Goal: Contribute content: Add original content to the website for others to see

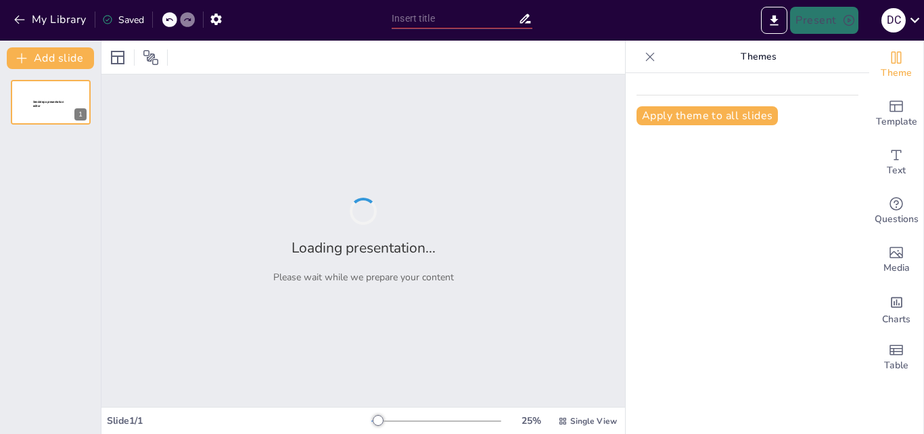
type input "Conectividad Comunitaria en [GEOGRAPHIC_DATA]: Un Proyecto para el Futuro Digit…"
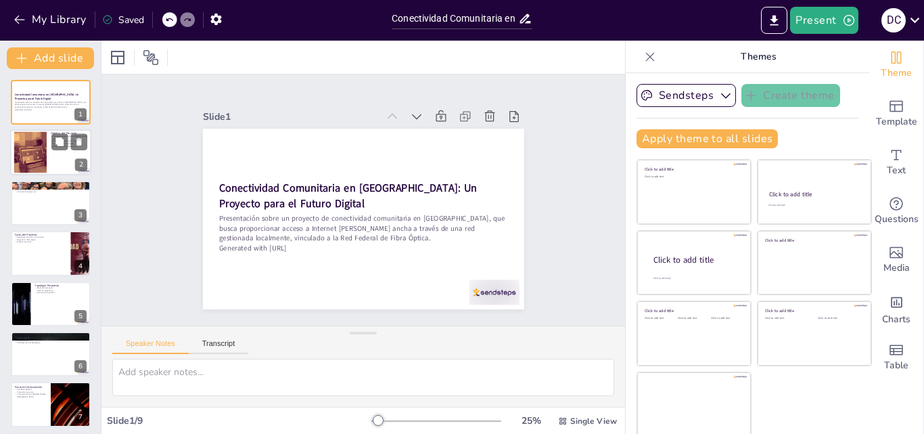
click at [37, 153] on div at bounding box center [30, 152] width 74 height 41
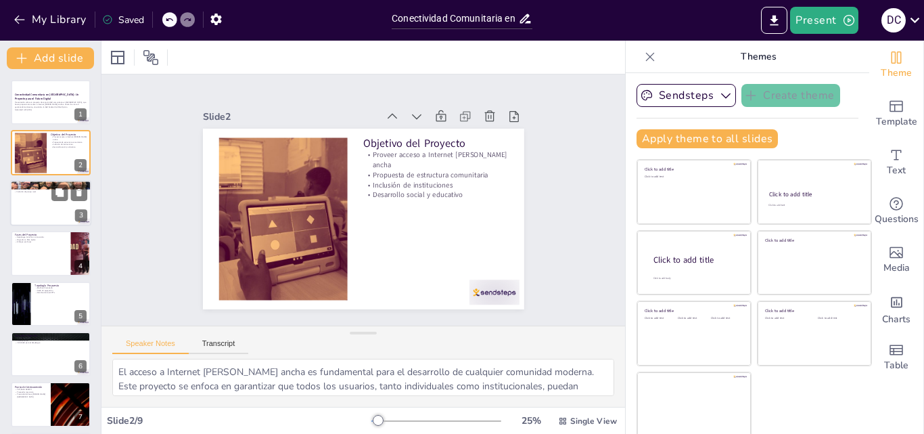
click at [35, 188] on p "Viviendas en zona urbana" at bounding box center [50, 188] width 73 height 3
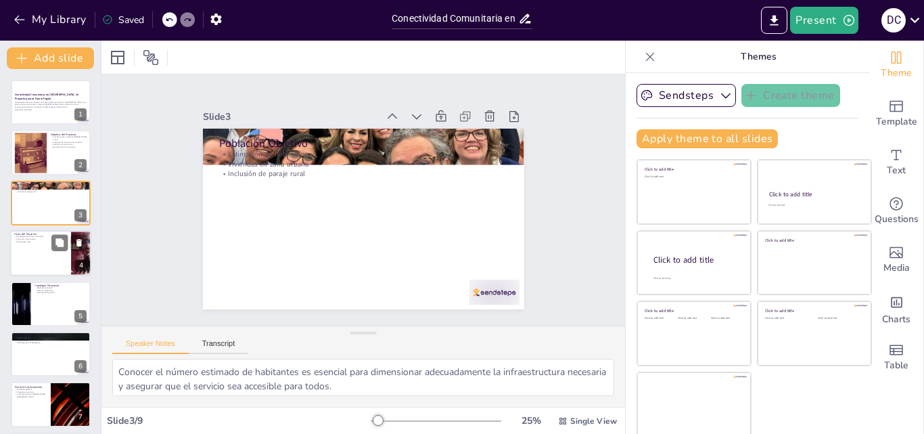
click at [38, 244] on div at bounding box center [50, 253] width 81 height 46
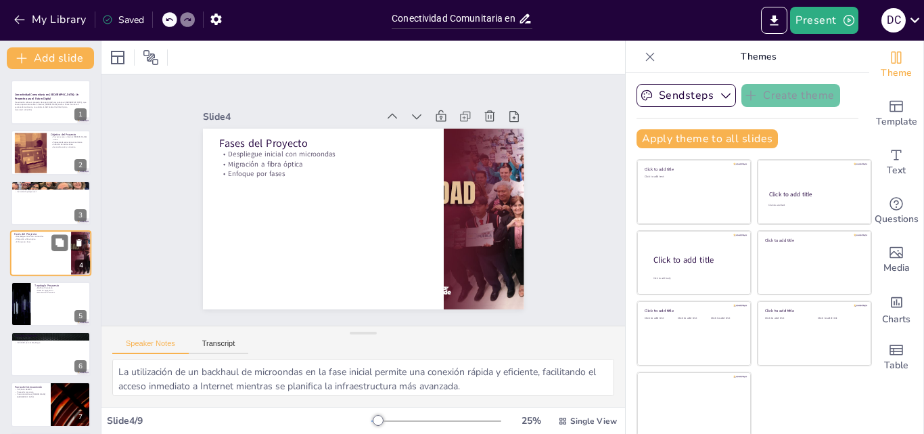
scroll to position [2, 0]
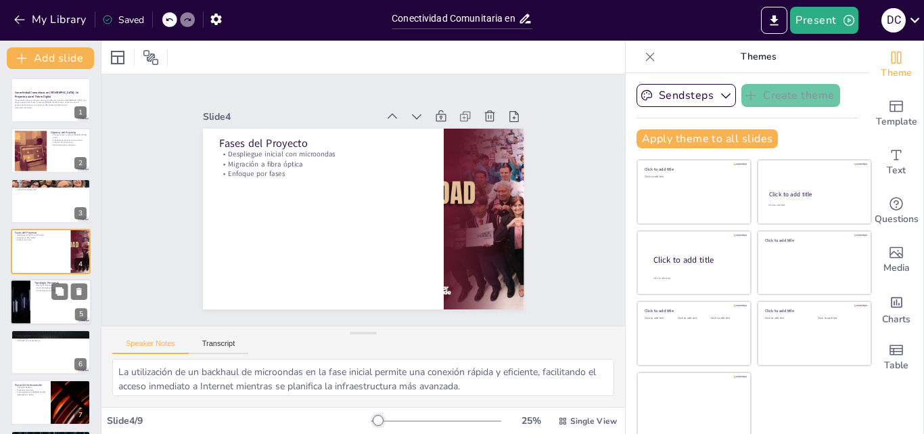
click at [36, 301] on div at bounding box center [50, 302] width 81 height 46
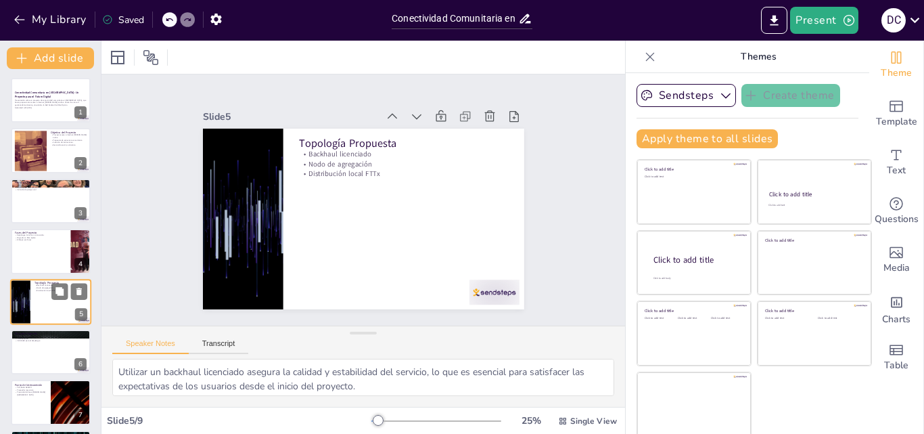
scroll to position [52, 0]
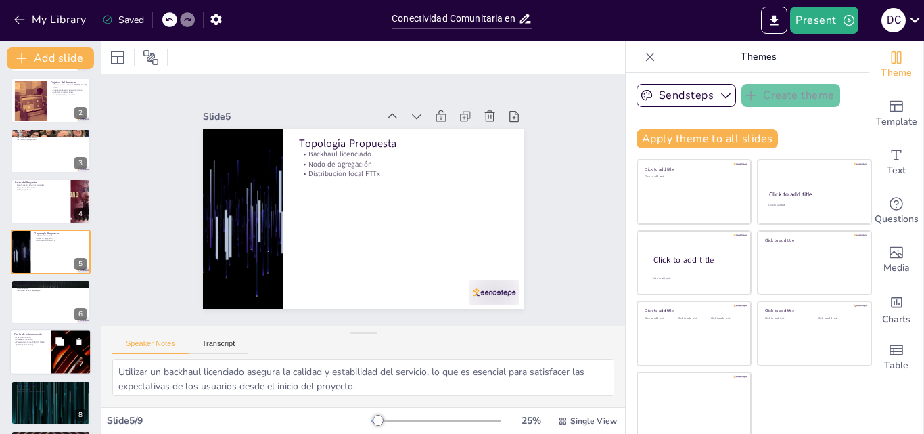
click at [47, 339] on div at bounding box center [50, 352] width 81 height 46
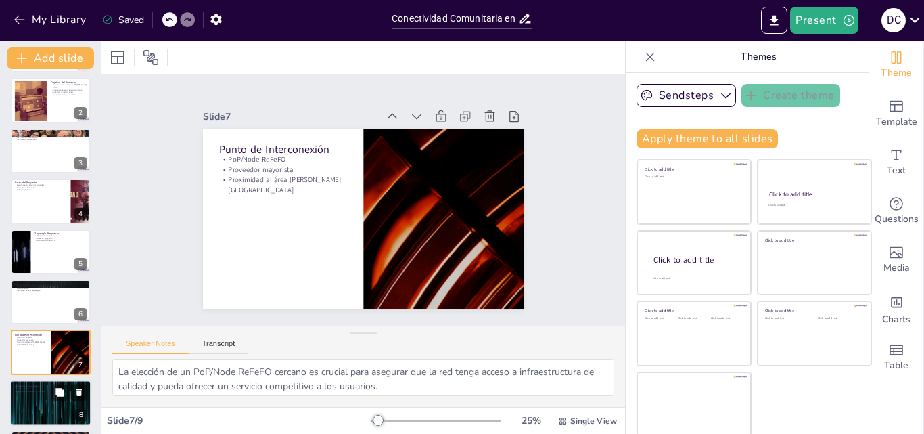
scroll to position [104, 0]
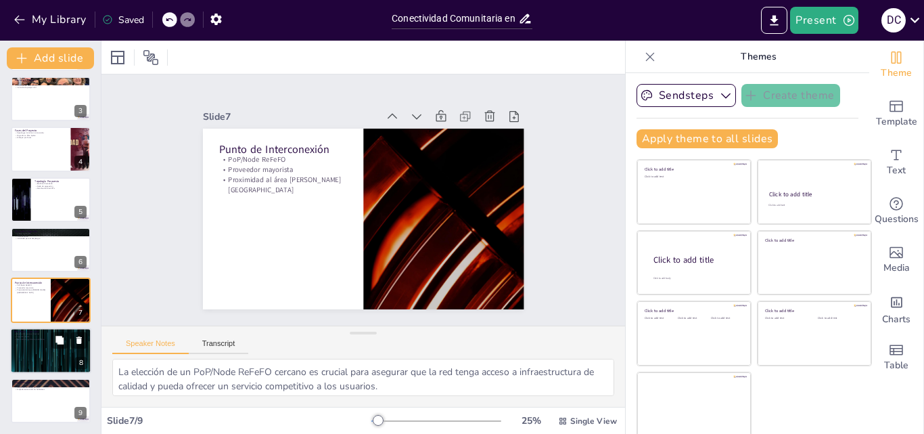
click at [55, 359] on div at bounding box center [50, 350] width 81 height 46
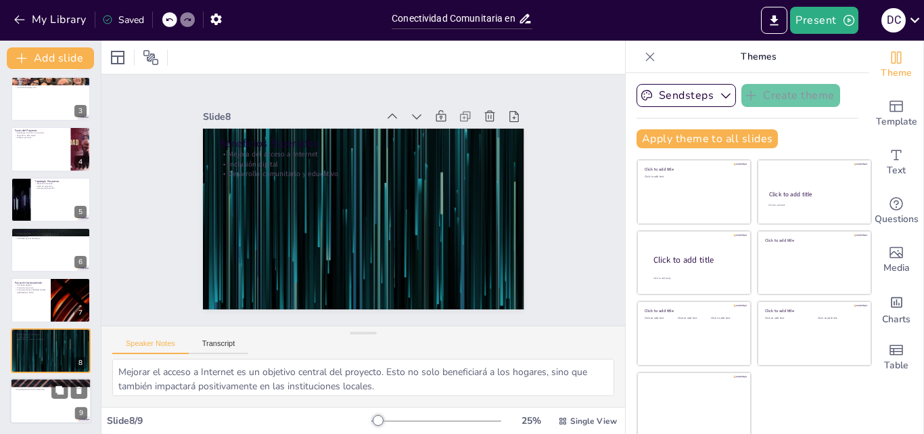
click at [39, 405] on div at bounding box center [50, 400] width 81 height 46
type textarea "Este proyecto representa una oportunidad invaluable para que la comunidad [PERS…"
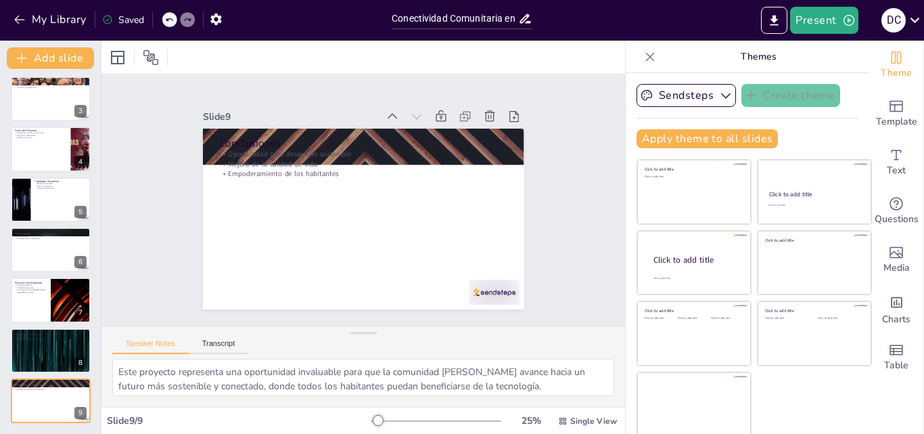
scroll to position [0, 0]
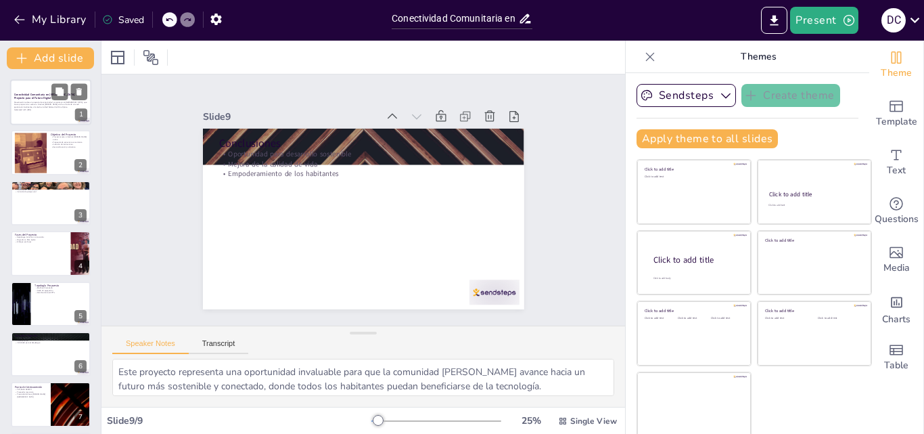
click at [50, 101] on p "Presentación sobre un proyecto de conectividad comunitaria en [GEOGRAPHIC_DATA]…" at bounding box center [50, 104] width 73 height 7
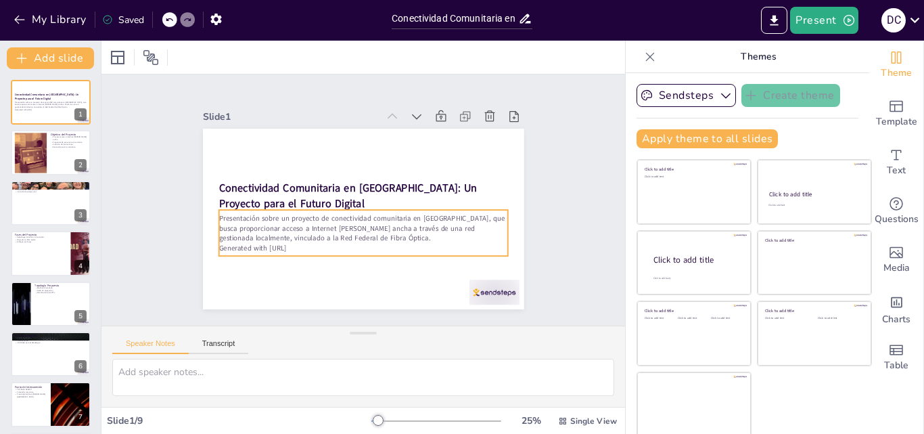
click at [313, 236] on p "Presentación sobre un proyecto de conectividad comunitaria en [GEOGRAPHIC_DATA]…" at bounding box center [362, 228] width 289 height 30
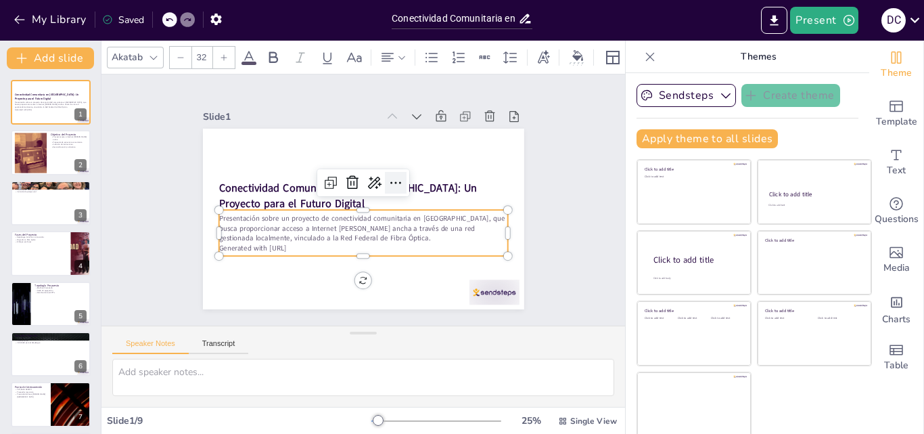
click at [388, 176] on icon at bounding box center [396, 182] width 16 height 16
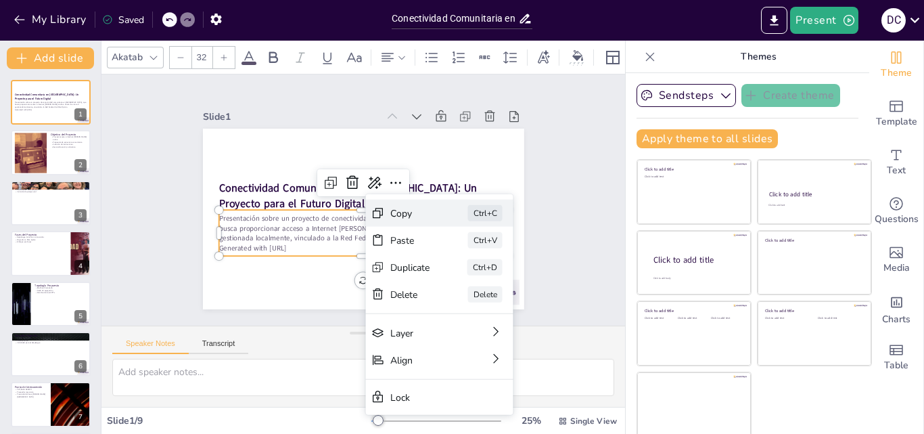
click at [492, 281] on div "Copy" at bounding box center [512, 287] width 40 height 13
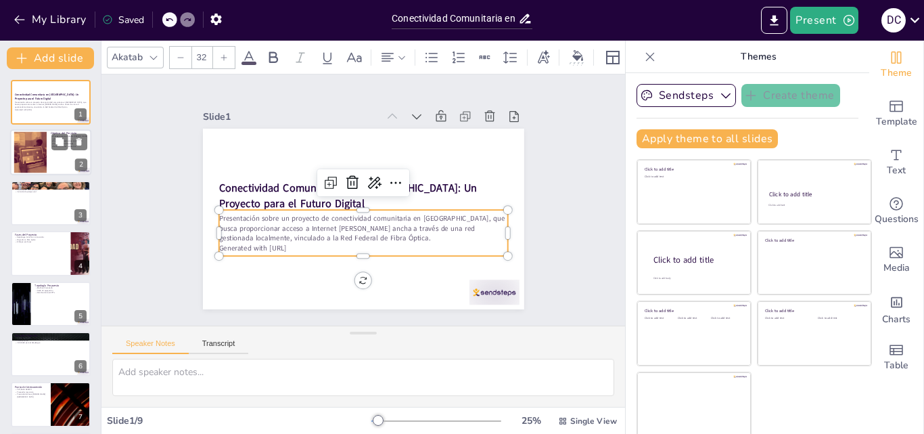
click at [62, 150] on div at bounding box center [50, 153] width 81 height 46
type textarea "El acceso a Internet [PERSON_NAME] ancha es fundamental para el desarrollo de c…"
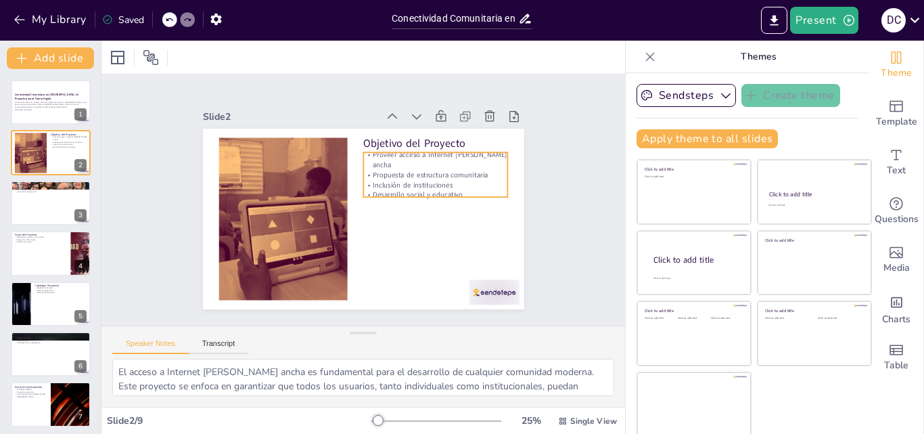
click at [363, 155] on p "Proveer acceso a Internet [PERSON_NAME] ancha" at bounding box center [435, 159] width 145 height 20
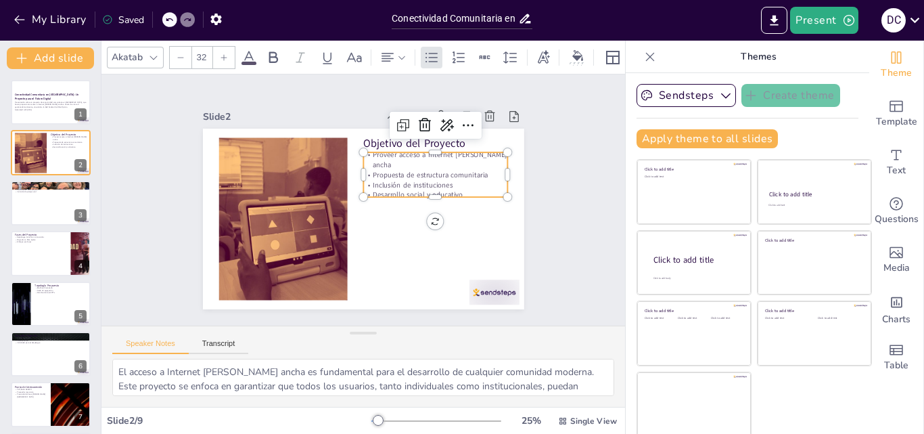
click at [373, 153] on p "Proveer acceso a Internet [PERSON_NAME] ancha" at bounding box center [444, 184] width 143 height 64
click at [363, 153] on p "Proveer acceso a Internet [PERSON_NAME] ancha" at bounding box center [435, 157] width 145 height 20
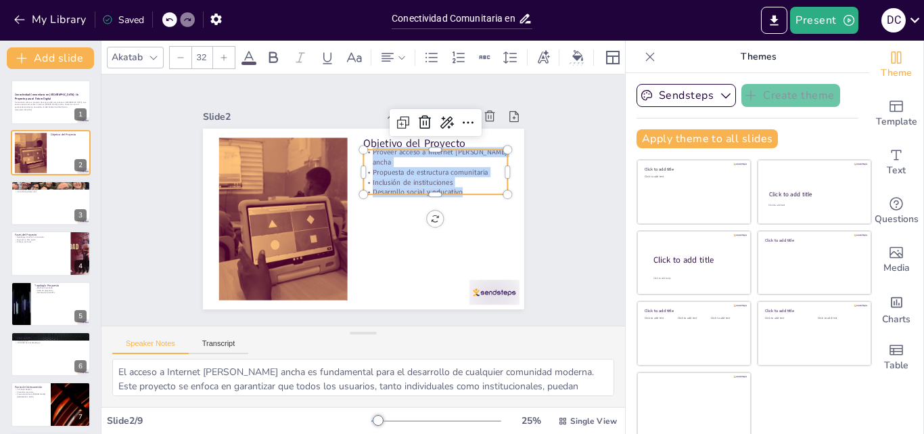
drag, startPoint x: 356, startPoint y: 153, endPoint x: 457, endPoint y: 181, distance: 104.7
click at [457, 181] on div "Proveer acceso a Internet [PERSON_NAME] ancha Propuesta de estructura comunitar…" at bounding box center [435, 172] width 145 height 50
copy div "Proveer acceso a Internet [PERSON_NAME] ancha Propuesta de estructura comunitar…"
click at [33, 158] on div at bounding box center [30, 152] width 74 height 41
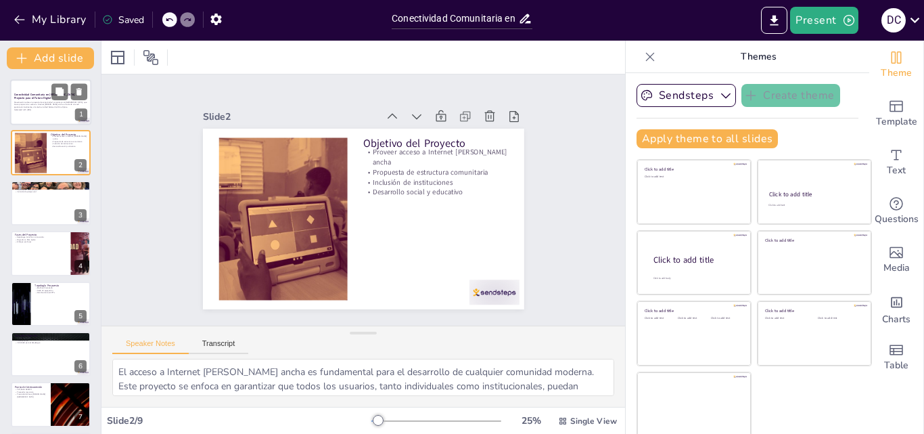
click at [52, 104] on p "Presentación sobre un proyecto de conectividad comunitaria en [GEOGRAPHIC_DATA]…" at bounding box center [50, 104] width 73 height 7
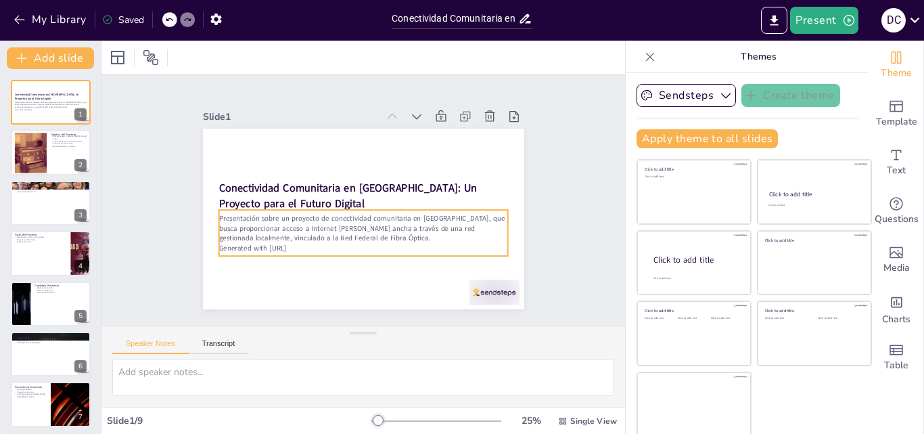
click at [243, 233] on p "Presentación sobre un proyecto de conectividad comunitaria en [GEOGRAPHIC_DATA]…" at bounding box center [362, 228] width 289 height 30
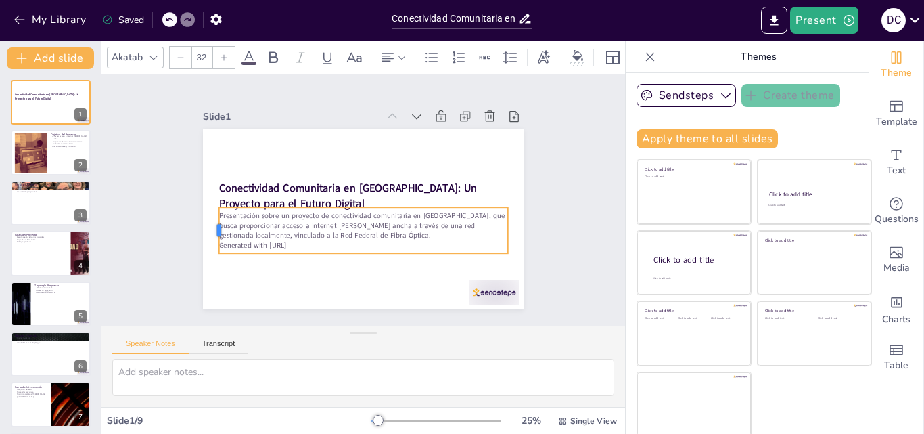
click at [208, 208] on div at bounding box center [213, 230] width 11 height 46
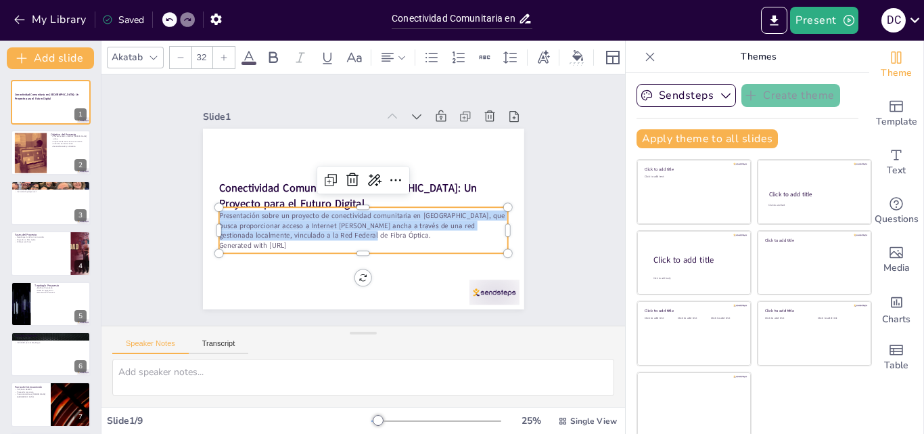
drag, startPoint x: 205, startPoint y: 209, endPoint x: 346, endPoint y: 229, distance: 142.0
click at [346, 229] on p "Presentación sobre un proyecto de conectividad comunitaria en [GEOGRAPHIC_DATA]…" at bounding box center [350, 222] width 265 height 170
copy p "Presentación sobre un proyecto de conectividad comunitaria en [GEOGRAPHIC_DATA]…"
click at [56, 135] on button at bounding box center [59, 142] width 16 height 16
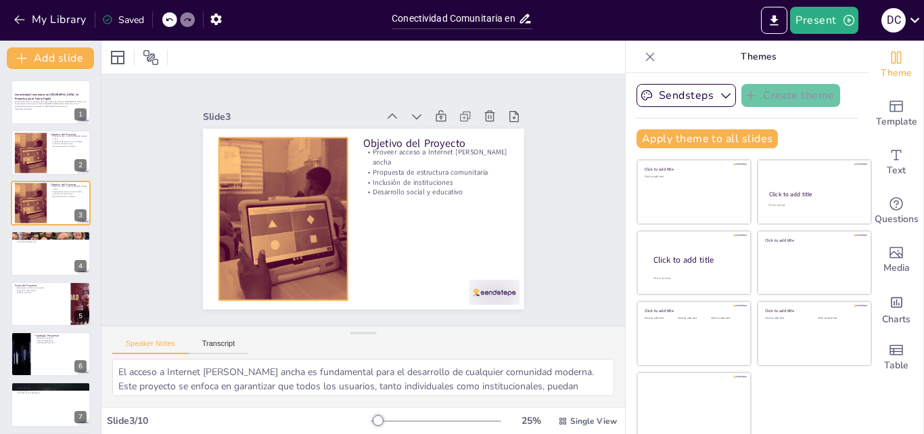
click at [268, 212] on div at bounding box center [283, 218] width 292 height 162
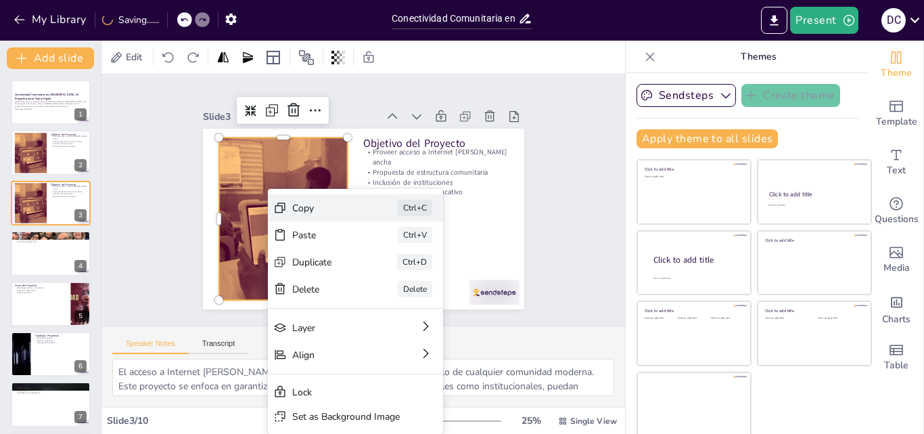
click at [394, 276] on div "Copy" at bounding box center [428, 282] width 68 height 13
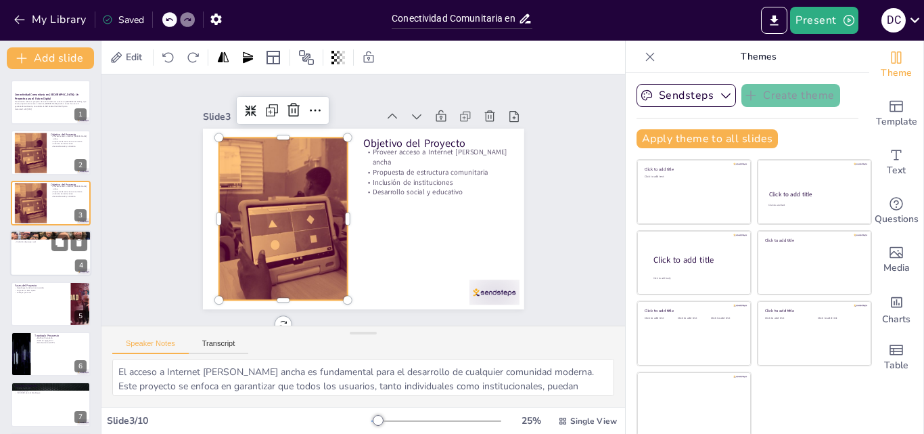
click at [44, 260] on div at bounding box center [50, 253] width 81 height 46
type textarea "Conocer el número estimado de habitantes es esencial para dimensionar adecuadam…"
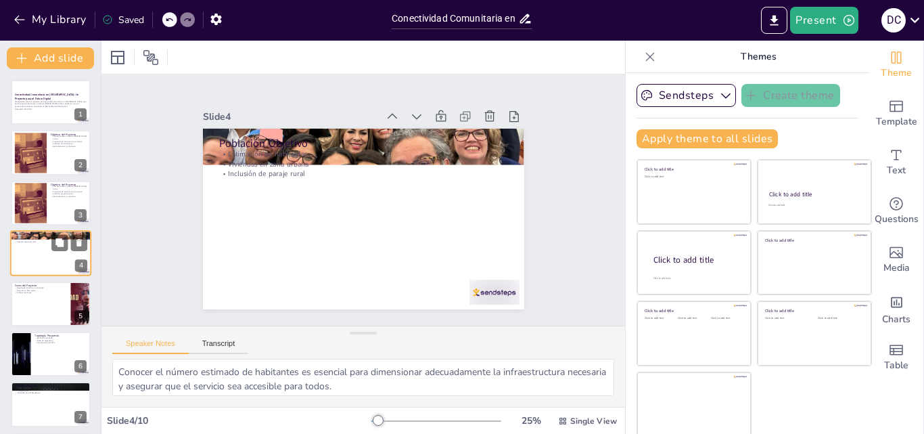
scroll to position [2, 0]
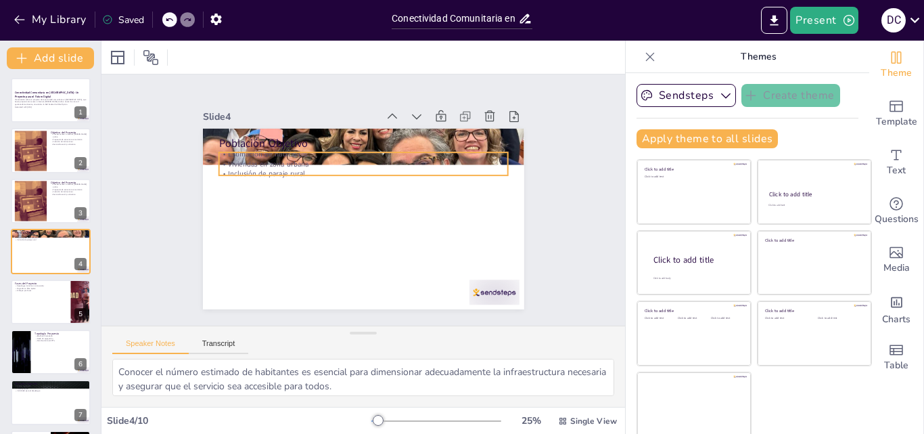
click at [287, 156] on p "Viviendas en zona urbana" at bounding box center [374, 165] width 278 height 99
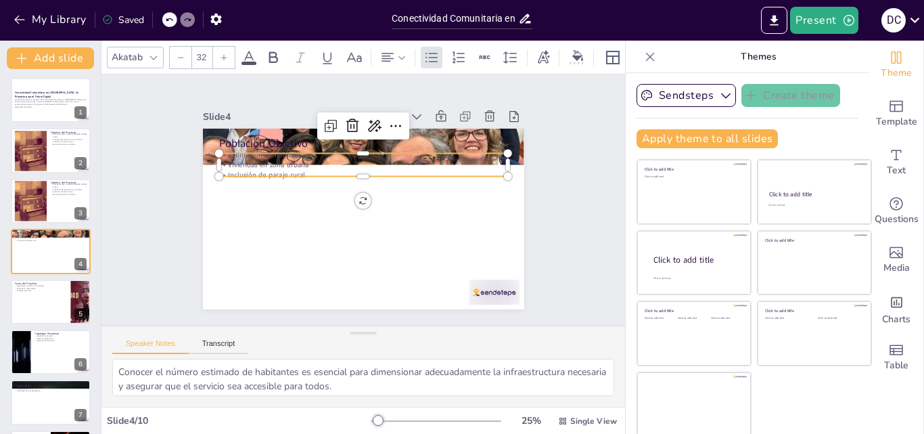
click at [285, 176] on div "Población Objetivo Estimación de habitantes [GEOGRAPHIC_DATA] en zona urbana In…" at bounding box center [363, 218] width 321 height 181
